Goal: Check status

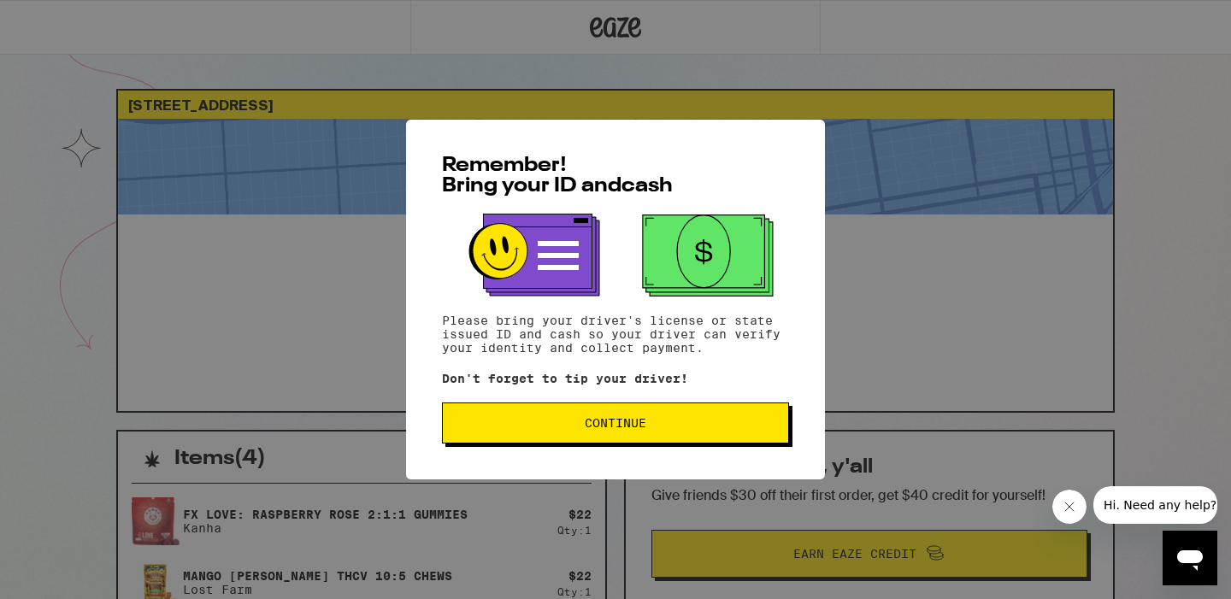
click at [656, 419] on button "Continue" at bounding box center [615, 423] width 347 height 41
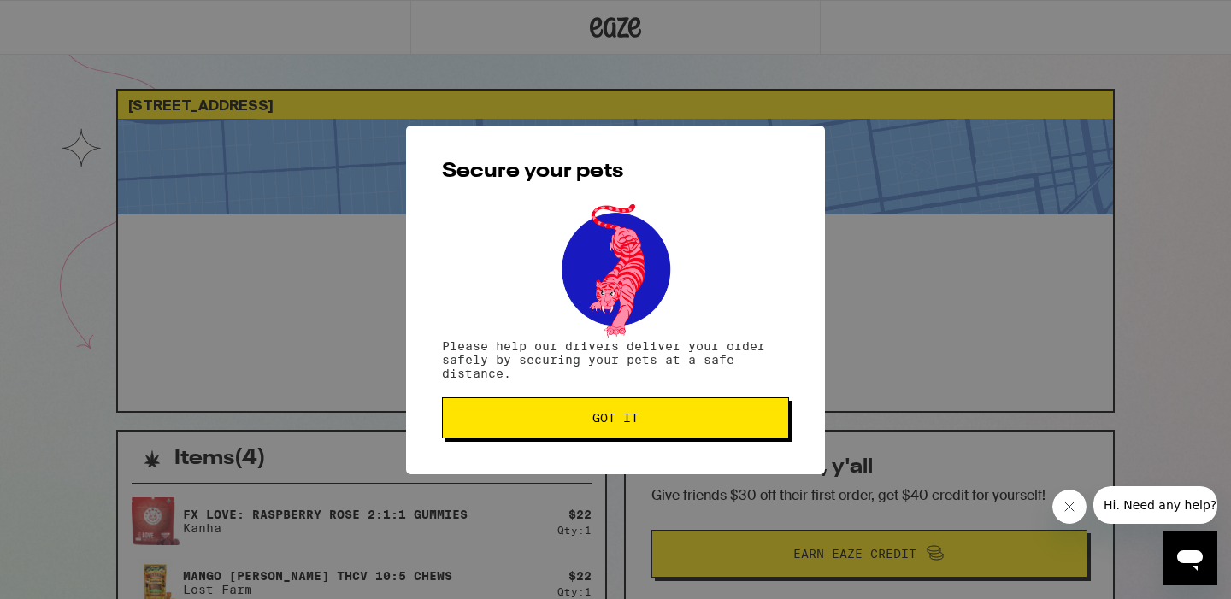
click at [607, 430] on button "Got it" at bounding box center [615, 418] width 347 height 41
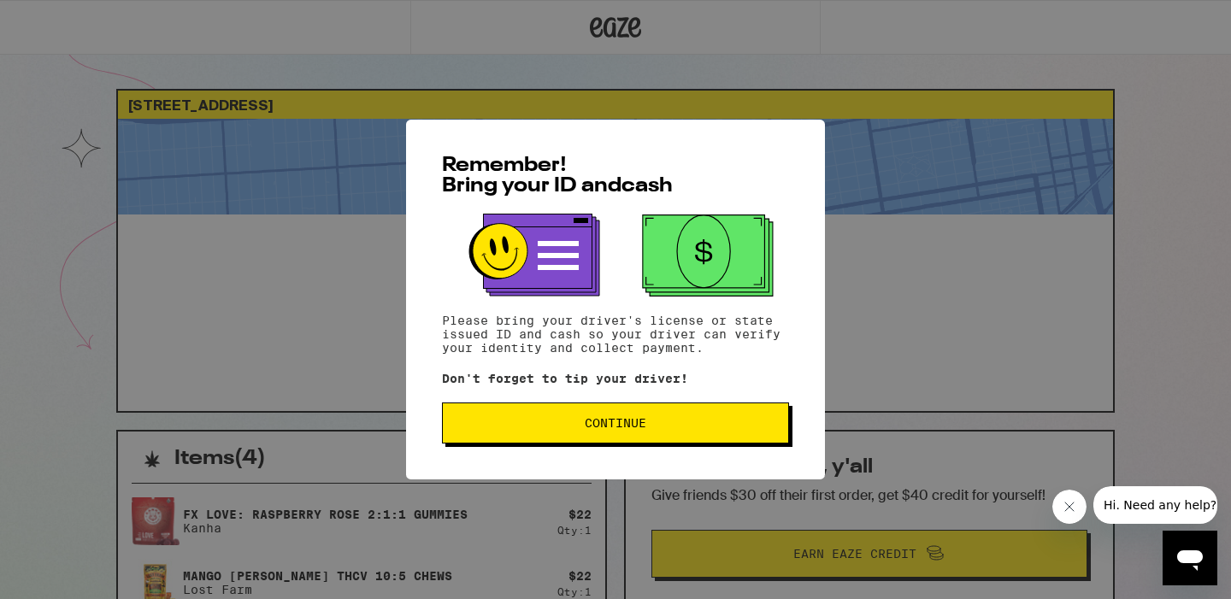
click at [579, 434] on button "Continue" at bounding box center [615, 423] width 347 height 41
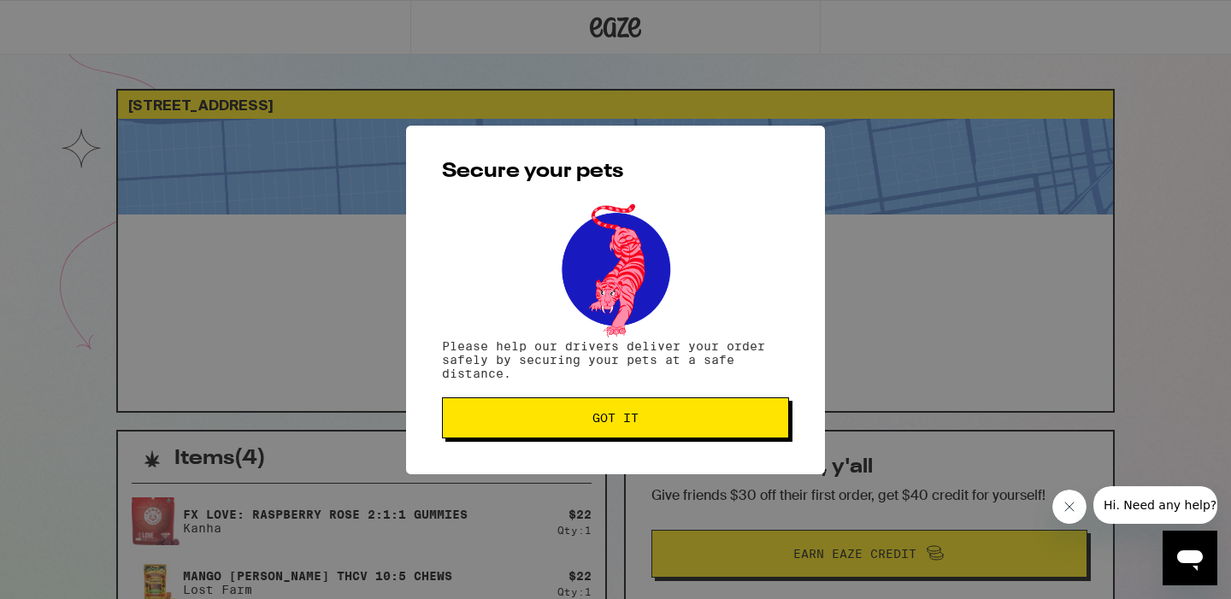
click at [603, 413] on span "Got it" at bounding box center [615, 418] width 46 height 12
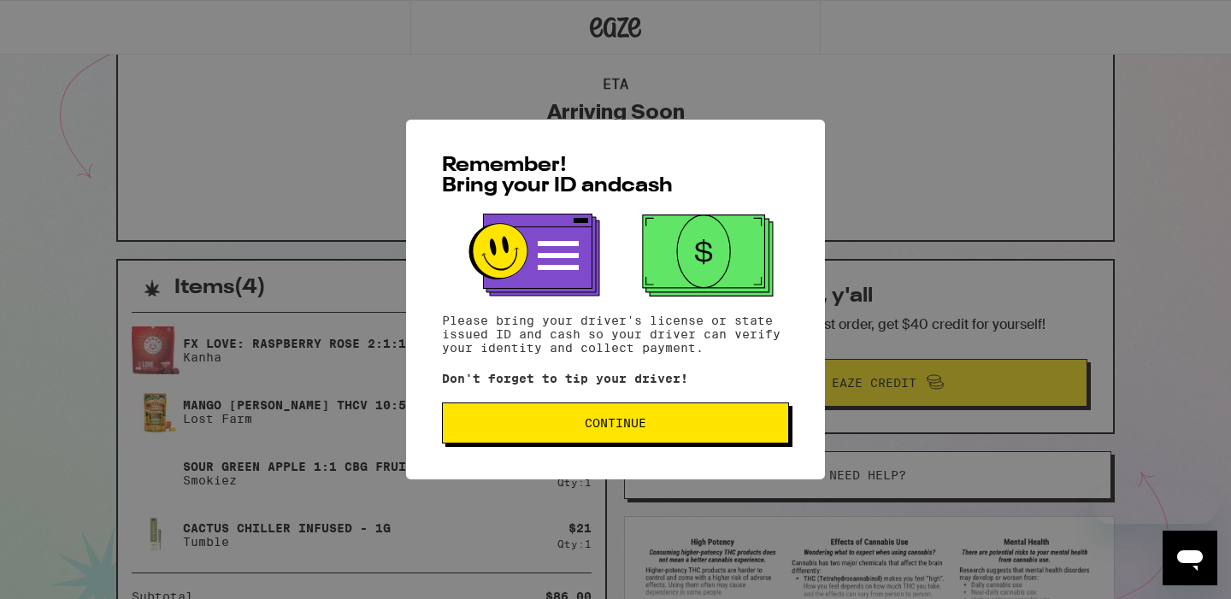
scroll to position [25, 0]
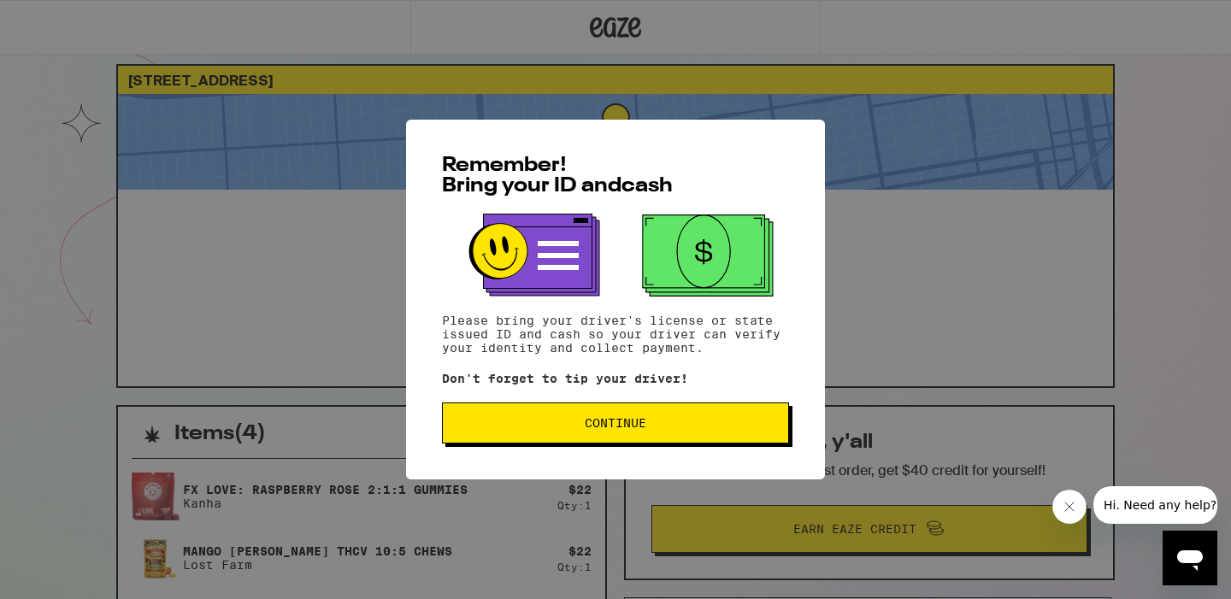
click at [665, 443] on button "Continue" at bounding box center [615, 423] width 347 height 41
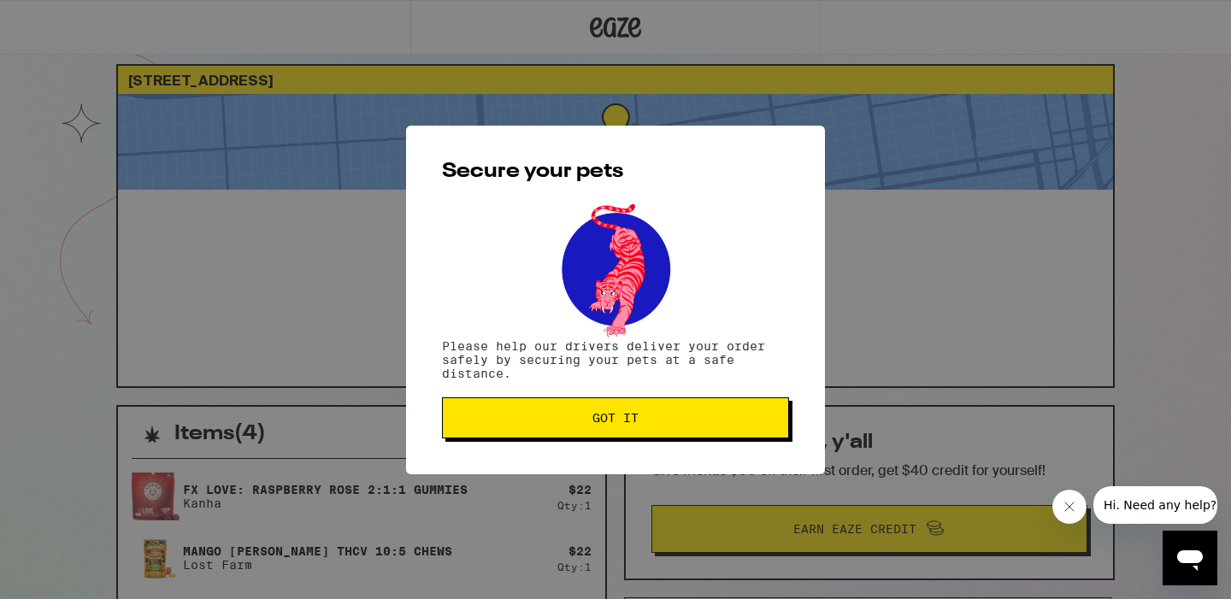
click at [645, 419] on span "Got it" at bounding box center [616, 418] width 318 height 12
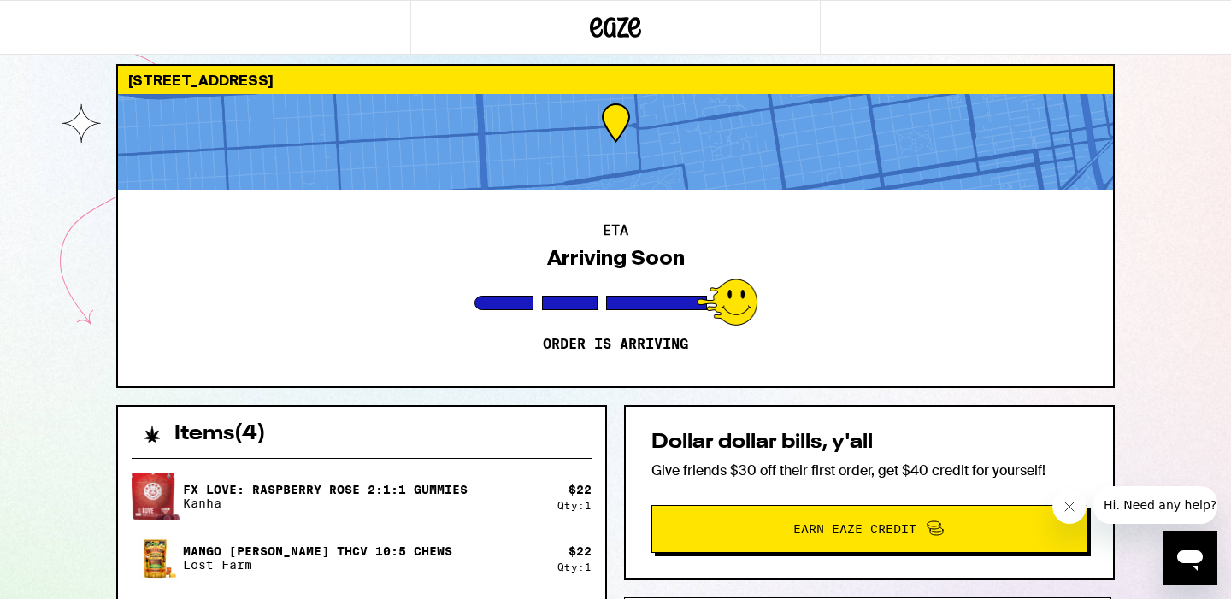
scroll to position [0, 0]
click at [1164, 360] on div "[STREET_ADDRESS] ETA Arriving Soon Order is arriving Items ( 4 ) FX LOVE: Raspb…" at bounding box center [615, 469] width 1231 height 989
click at [887, 412] on div "Dollar dollar bills, y'all Give friends $30 off their first order, get $40 cred…" at bounding box center [869, 492] width 491 height 175
click at [887, 415] on div "Dollar dollar bills, y'all Give friends $30 off their first order, get $40 cred…" at bounding box center [869, 492] width 491 height 175
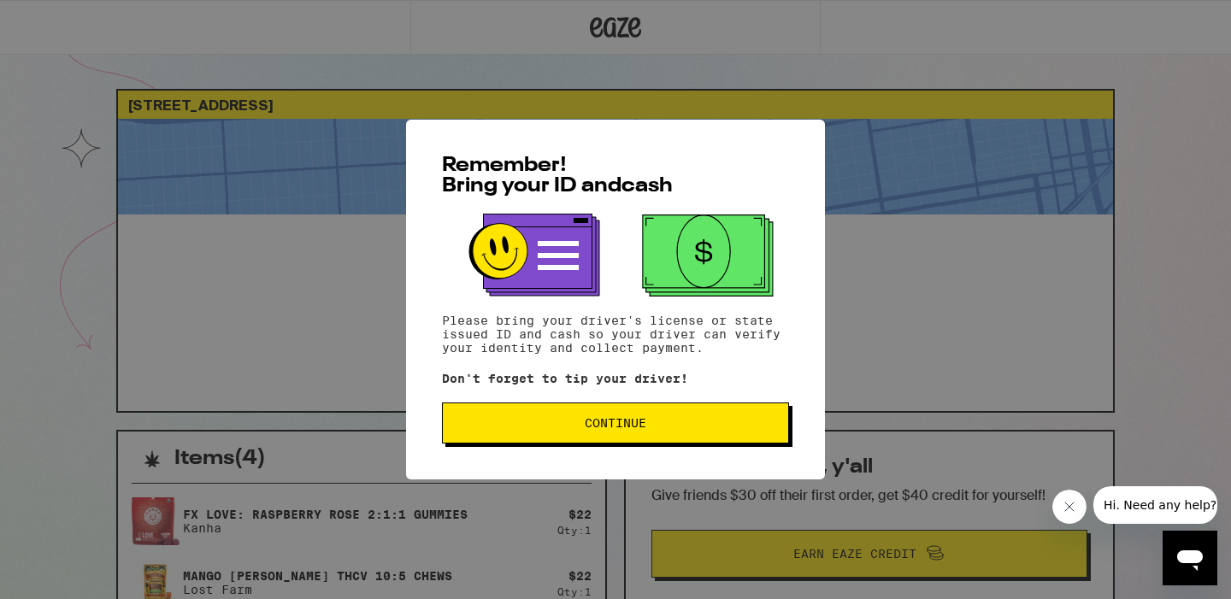
click at [655, 422] on span "Continue" at bounding box center [616, 423] width 318 height 12
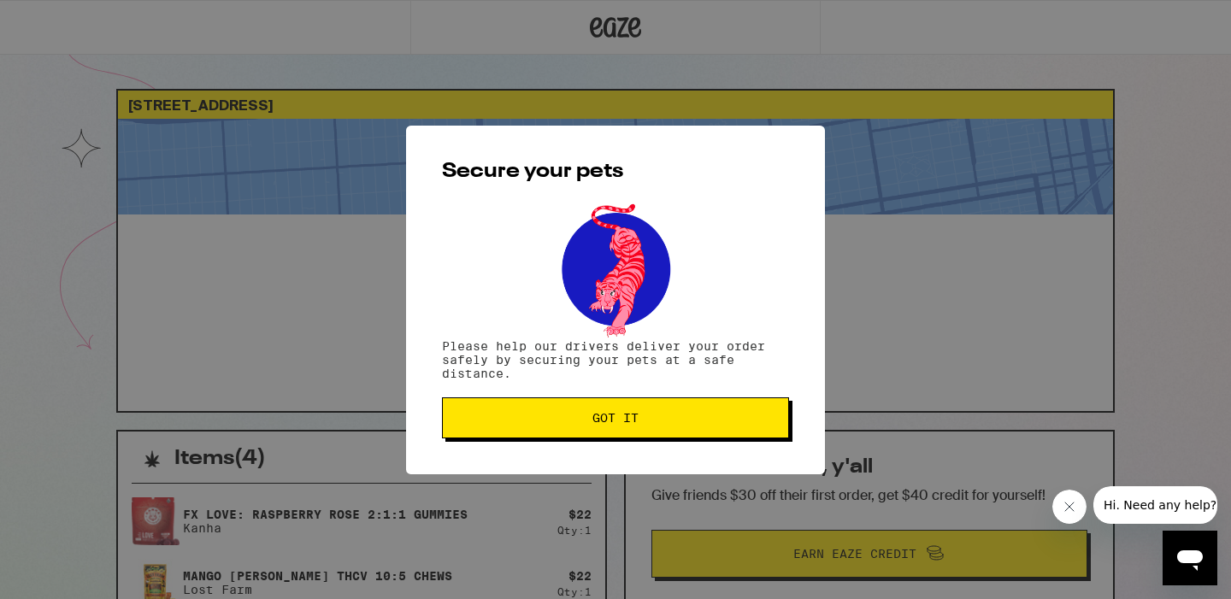
click at [692, 421] on span "Got it" at bounding box center [616, 418] width 318 height 12
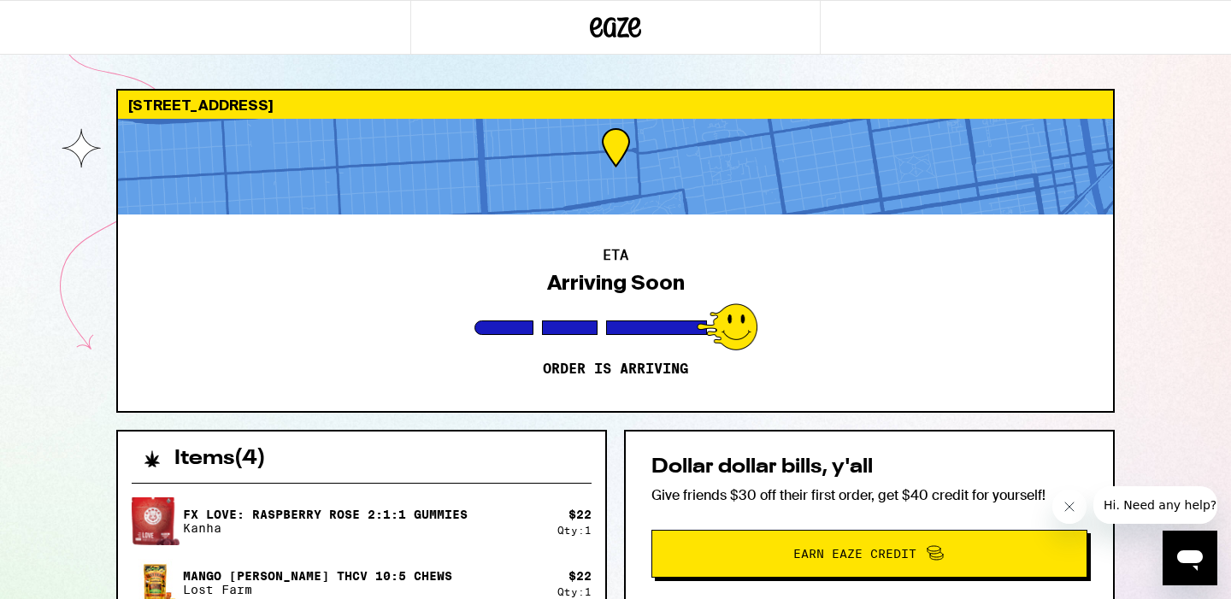
click at [1075, 510] on icon "Close message from company" at bounding box center [1070, 507] width 14 height 14
click at [800, 321] on div "ETA Arriving Soon Order is arriving" at bounding box center [615, 313] width 995 height 197
click at [410, 302] on div "ETA Arriving Soon Order is arriving" at bounding box center [615, 313] width 995 height 197
click at [746, 551] on span "Earn Eaze Credit" at bounding box center [869, 554] width 410 height 22
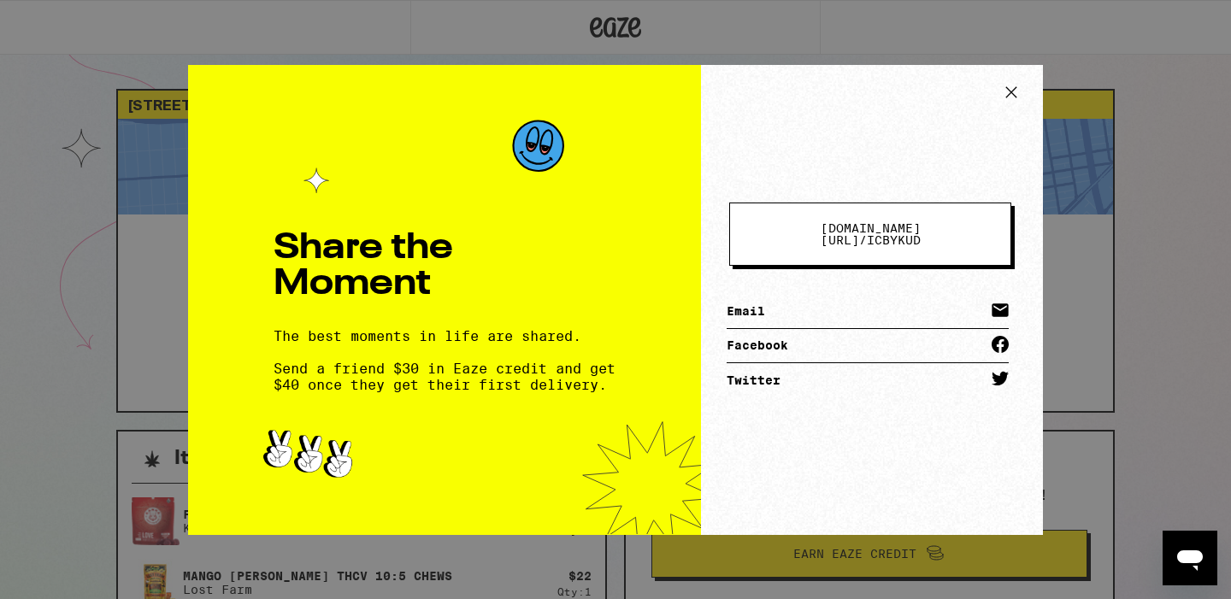
click at [1015, 90] on icon at bounding box center [1012, 93] width 26 height 26
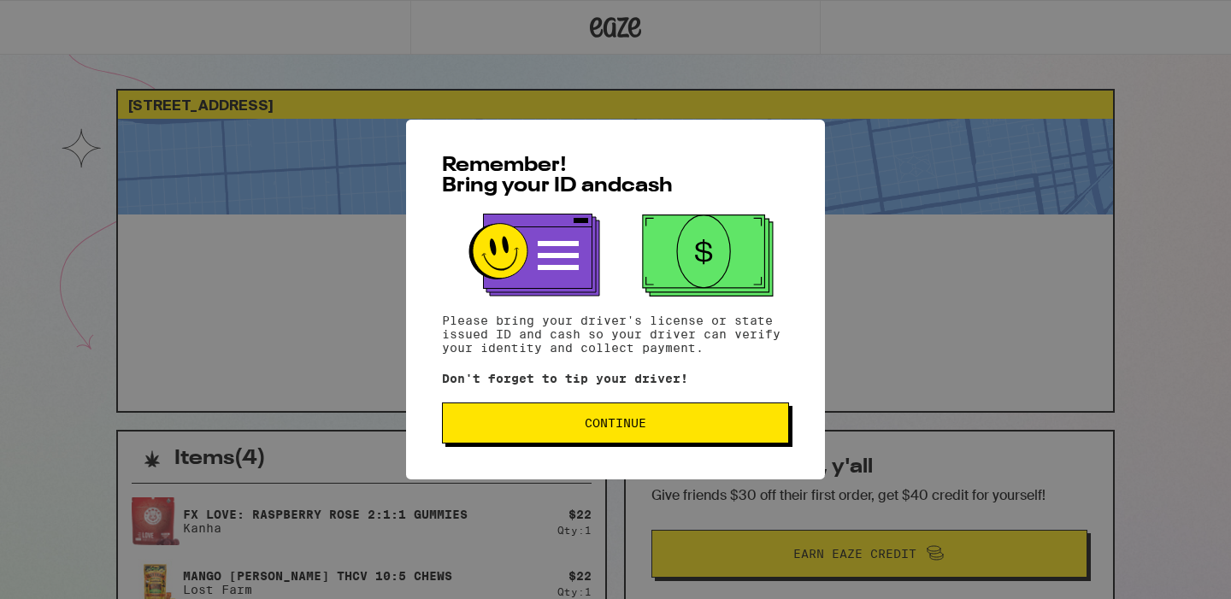
click at [717, 427] on span "Continue" at bounding box center [616, 423] width 318 height 12
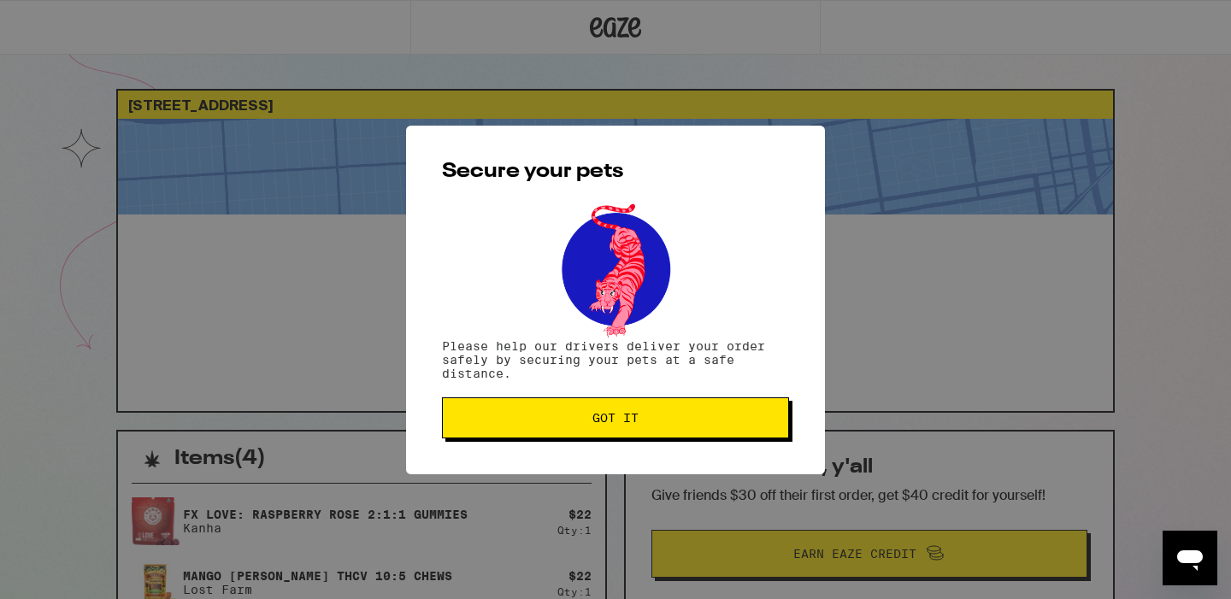
scroll to position [4, 0]
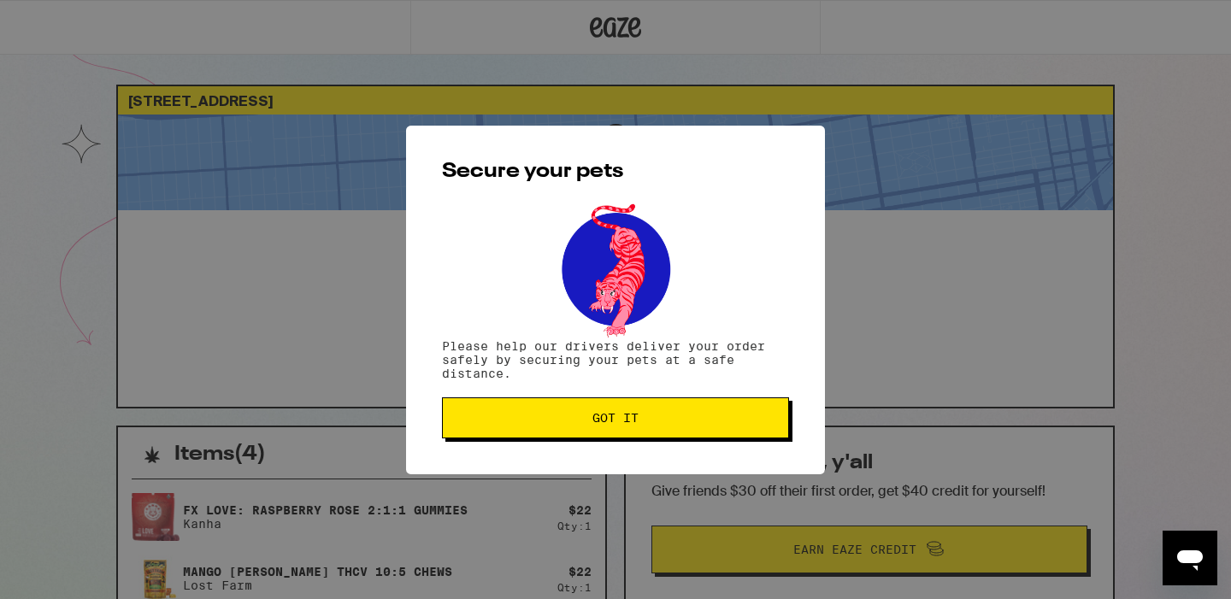
click at [758, 423] on span "Got it" at bounding box center [616, 418] width 318 height 12
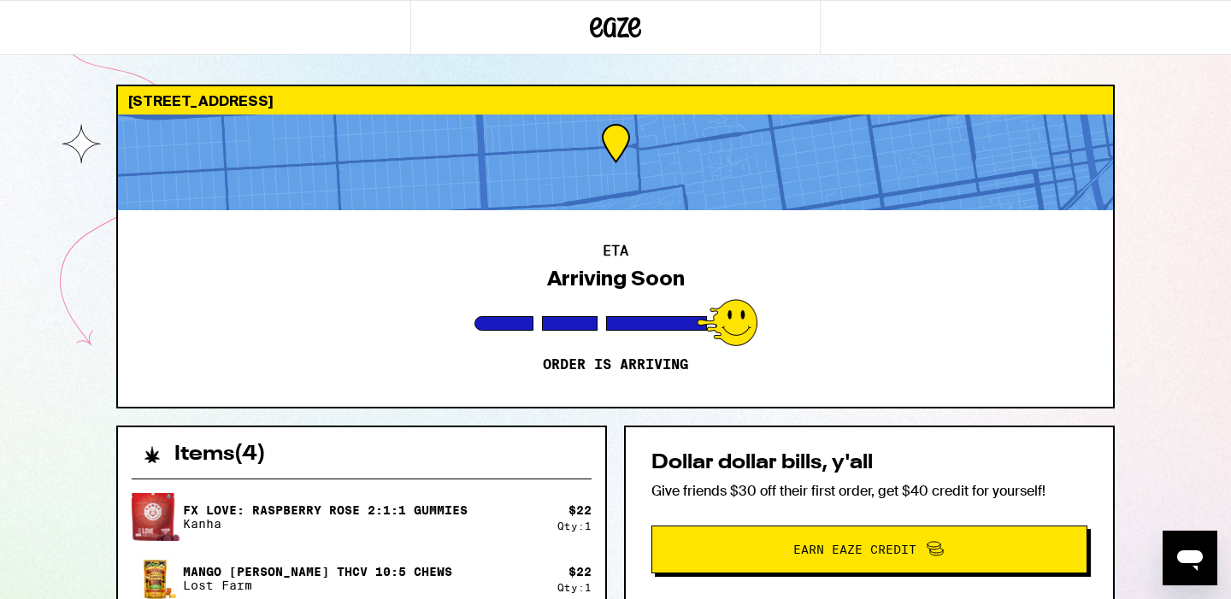
scroll to position [0, 0]
click at [736, 444] on div "Dollar dollar bills, y'all Give friends $30 off their first order, get $40 cred…" at bounding box center [869, 513] width 491 height 175
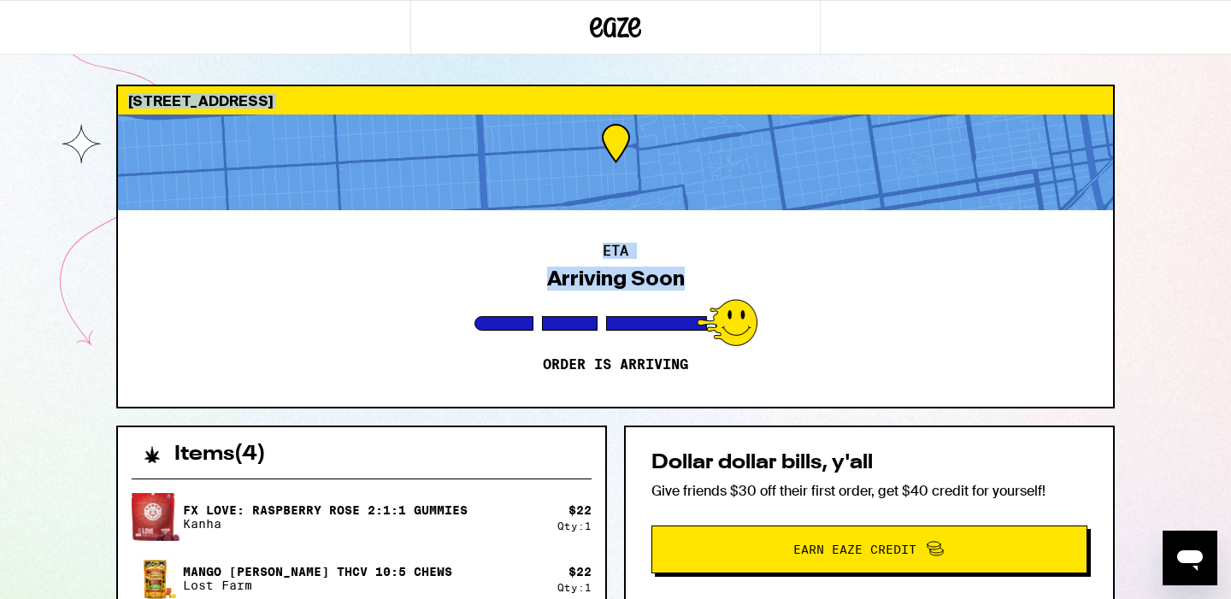
drag, startPoint x: 693, startPoint y: 463, endPoint x: 1054, endPoint y: 422, distance: 363.1
click at [1052, 411] on div "[STREET_ADDRESS] ETA Arriving Soon Order is arriving Items ( 4 ) FX LOVE: Raspb…" at bounding box center [615, 490] width 1231 height 989
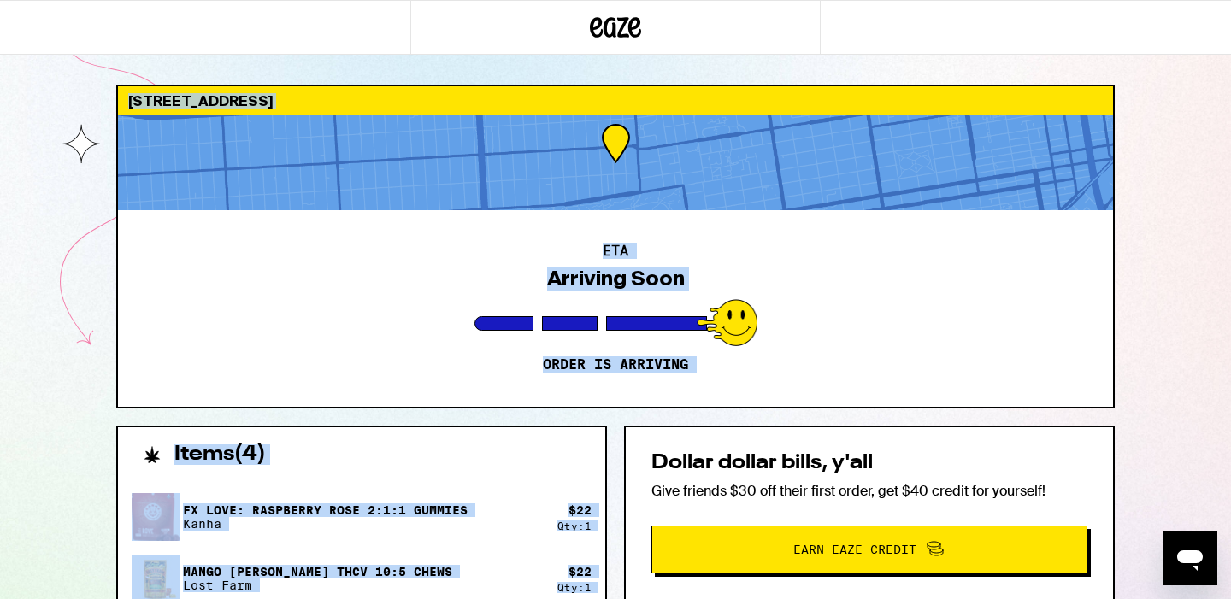
click at [1054, 422] on div "[STREET_ADDRESS] ETA Arriving Soon Order is arriving Items ( 4 ) FX LOVE: Raspb…" at bounding box center [616, 535] width 1026 height 900
